Goal: Task Accomplishment & Management: Manage account settings

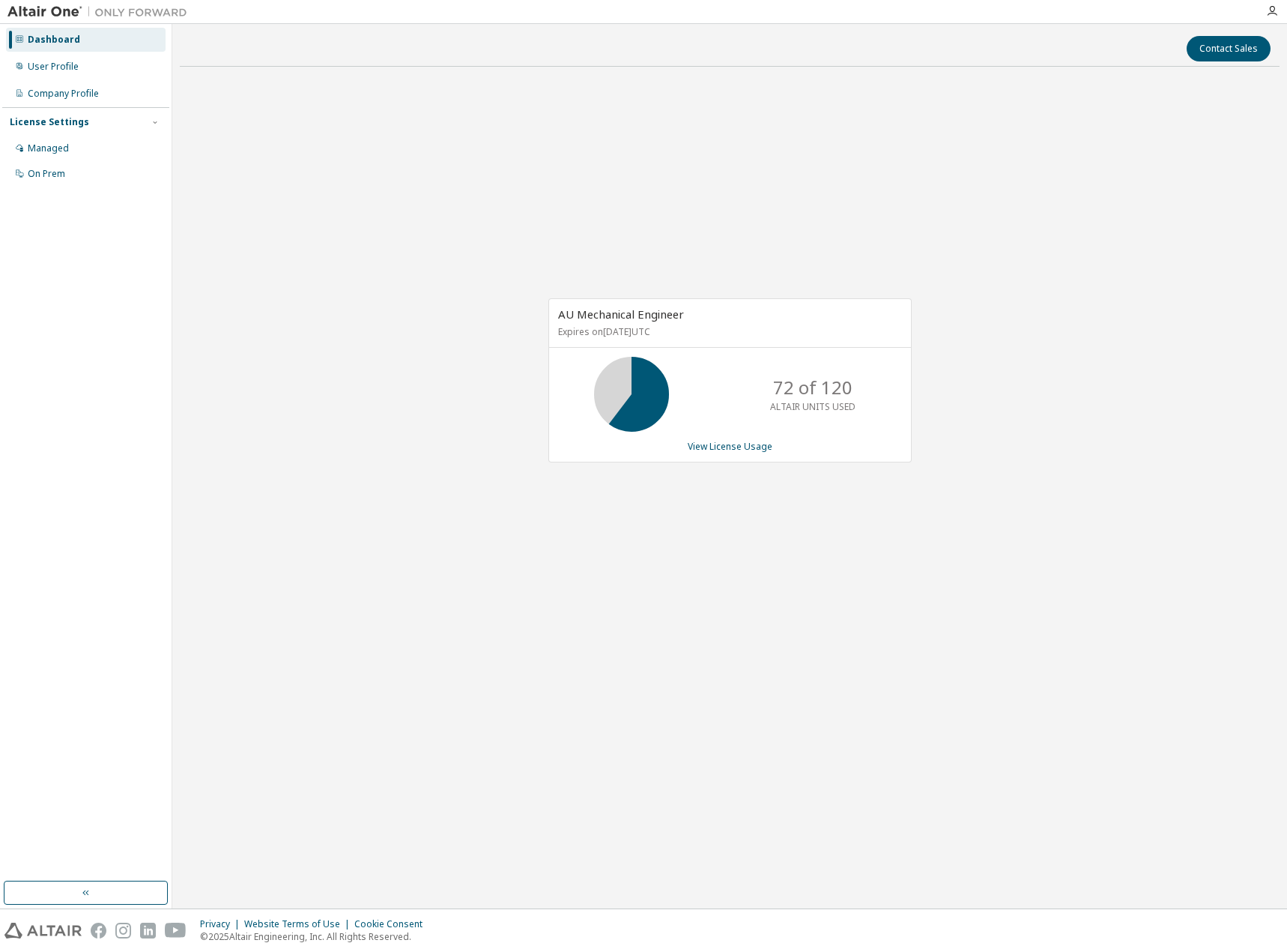
click at [480, 11] on div at bounding box center [726, 12] width 1063 height 24
click at [48, 148] on div "Managed" at bounding box center [47, 148] width 41 height 12
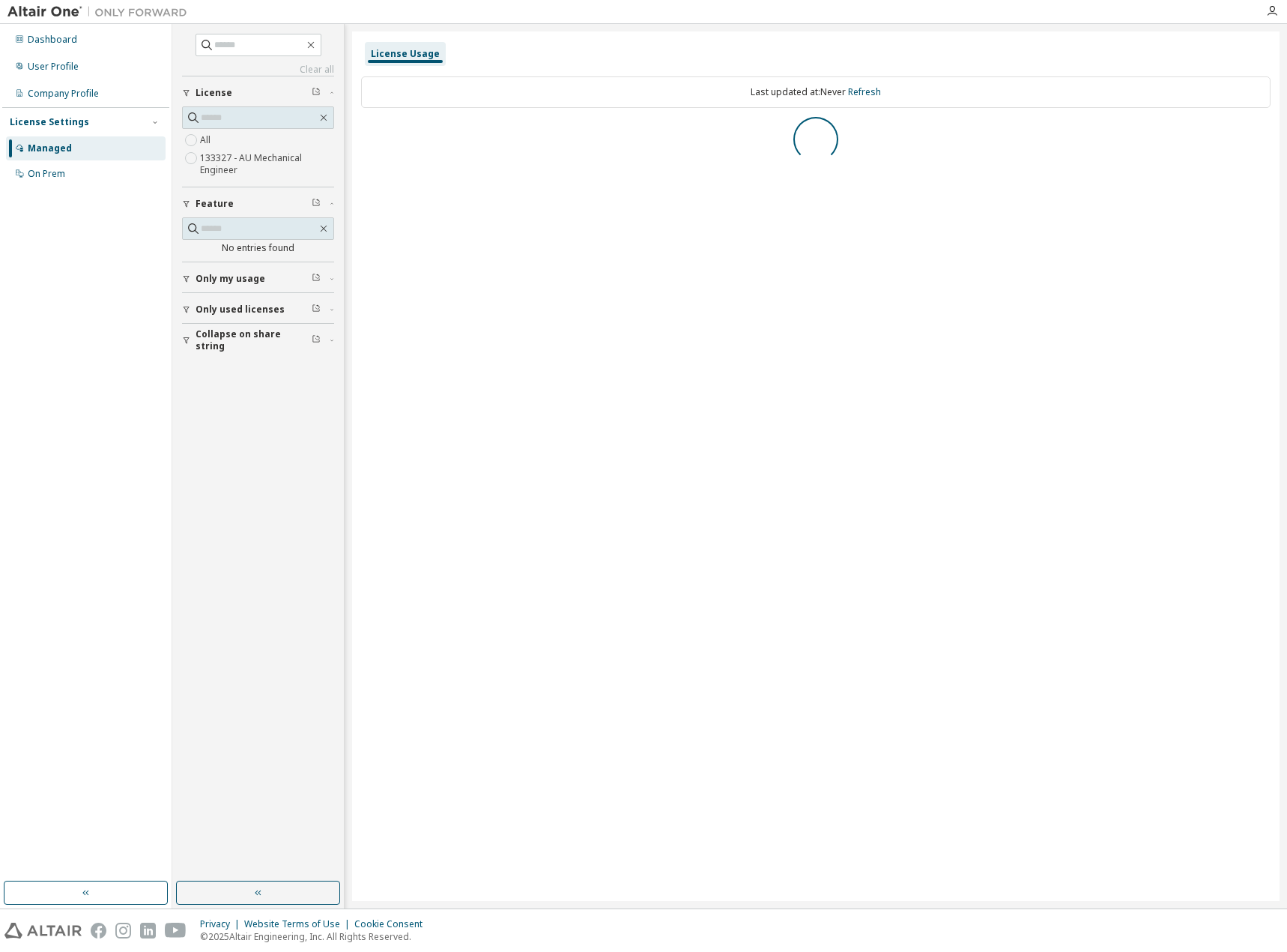
click at [188, 274] on icon "button" at bounding box center [187, 279] width 9 height 9
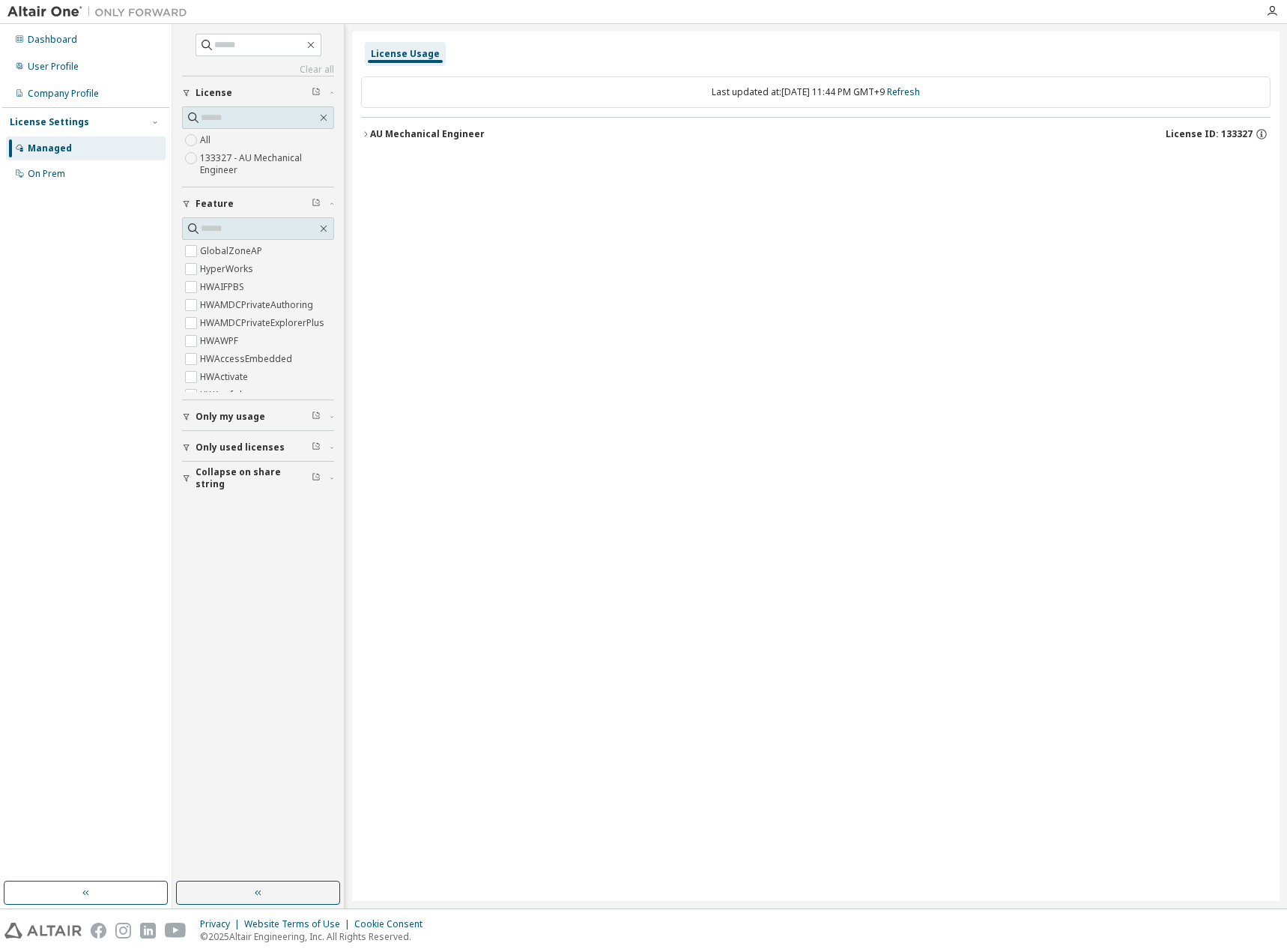
click at [393, 141] on button "AU Mechanical Engineer License ID: 133327" at bounding box center [816, 134] width 910 height 33
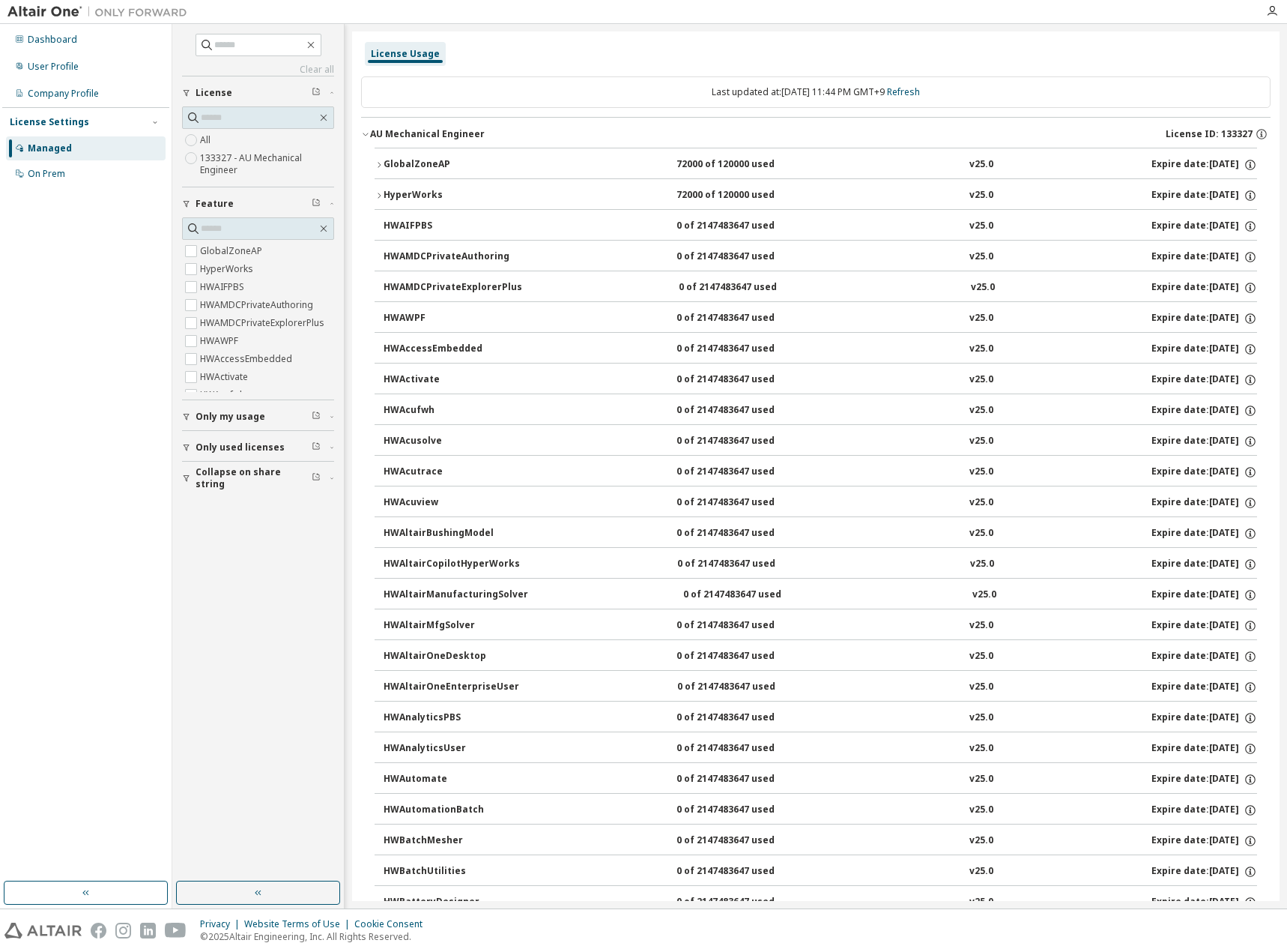
click at [189, 417] on icon "button" at bounding box center [187, 416] width 9 height 9
